Goal: Information Seeking & Learning: Understand process/instructions

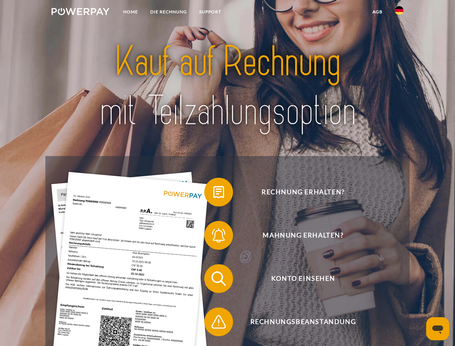
click at [80, 13] on img at bounding box center [81, 11] width 58 height 7
click at [399, 13] on img at bounding box center [399, 10] width 9 height 9
click at [377, 12] on link "agb" at bounding box center [378, 11] width 22 height 13
click at [213, 194] on span at bounding box center [208, 192] width 36 height 36
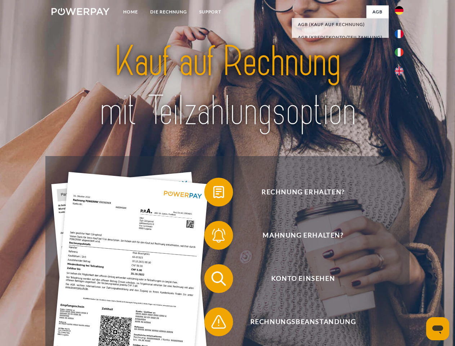
click at [213, 237] on span at bounding box center [208, 235] width 36 height 36
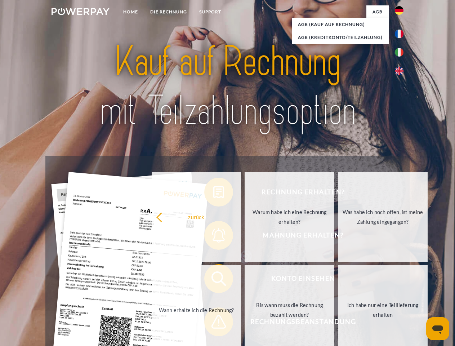
click at [245, 280] on link "Bis wann muss die Rechnung bezahlt werden?" at bounding box center [290, 310] width 90 height 90
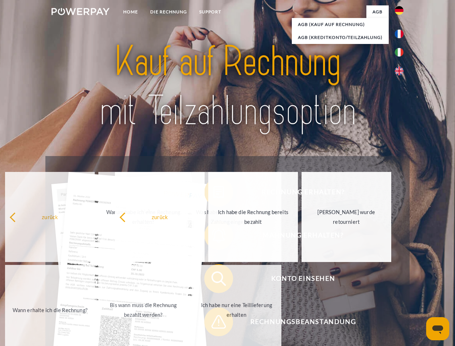
click at [213, 323] on span at bounding box center [208, 322] width 36 height 36
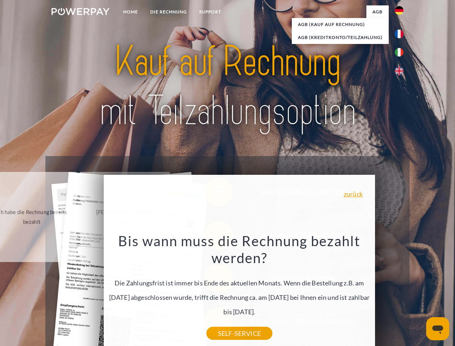
click at [438, 329] on icon "Messaging-Fenster öffnen" at bounding box center [438, 330] width 11 height 9
